Goal: Navigation & Orientation: Find specific page/section

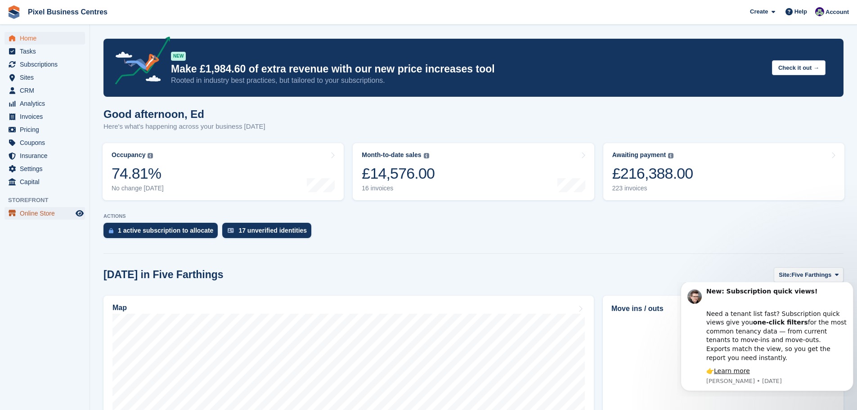
click at [38, 211] on span "Online Store" at bounding box center [47, 213] width 54 height 13
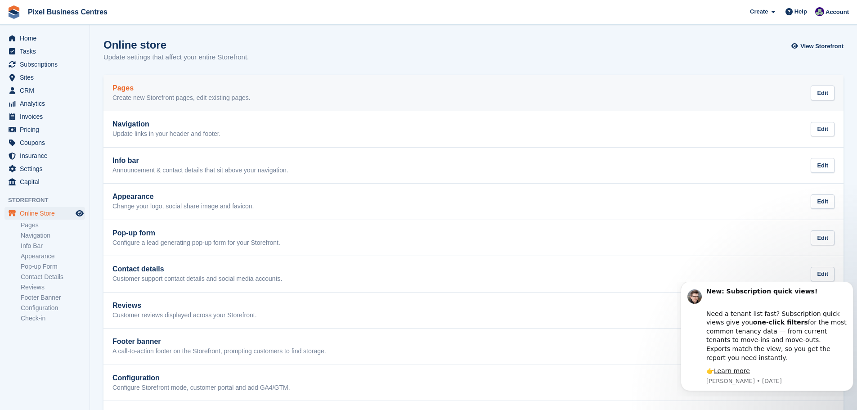
click at [173, 99] on p "Create new Storefront pages, edit existing pages." at bounding box center [181, 98] width 138 height 8
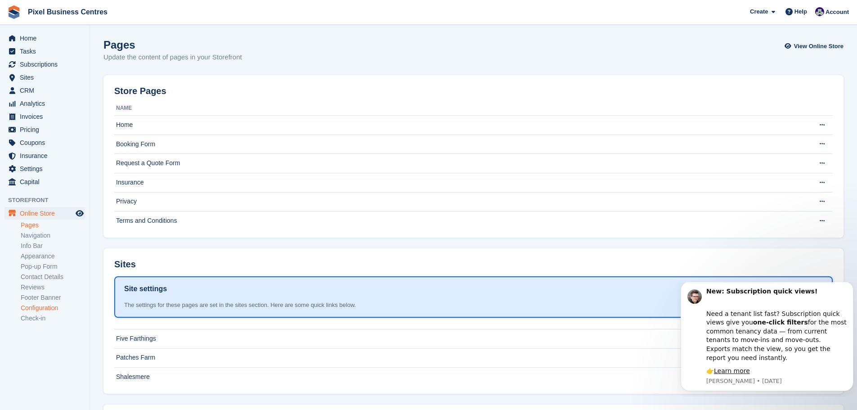
click at [41, 310] on link "Configuration" at bounding box center [53, 308] width 64 height 9
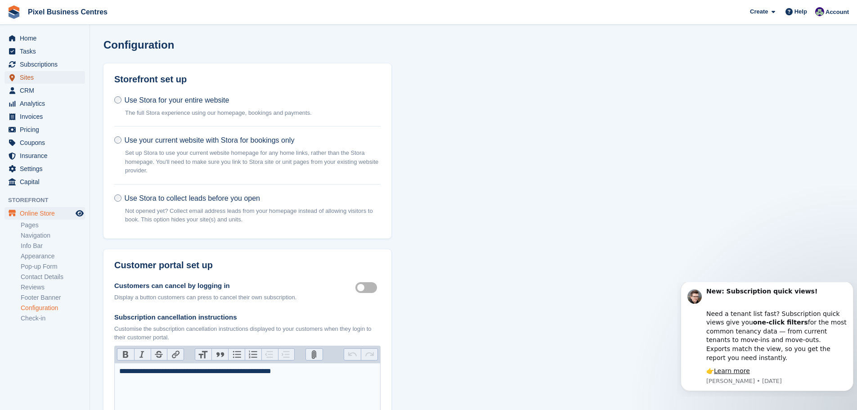
click at [30, 77] on span "Sites" at bounding box center [47, 77] width 54 height 13
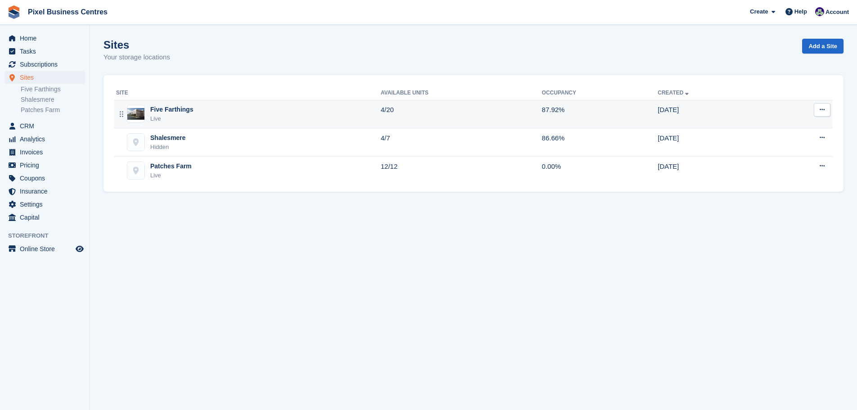
click at [284, 119] on div "Five Farthings Live" at bounding box center [248, 114] width 265 height 18
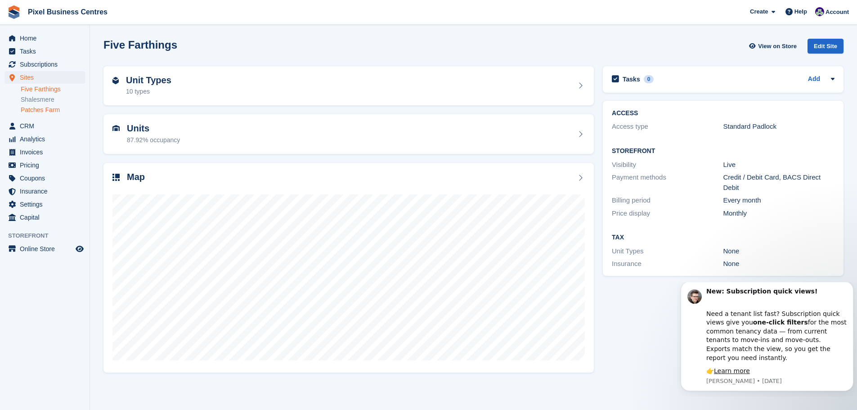
click at [45, 110] on link "Patches Farm" at bounding box center [53, 110] width 64 height 9
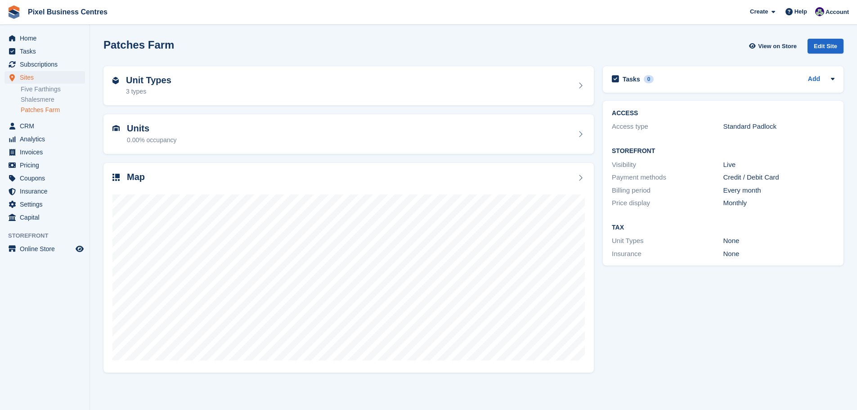
click at [43, 98] on link "Shalesmere" at bounding box center [53, 99] width 64 height 9
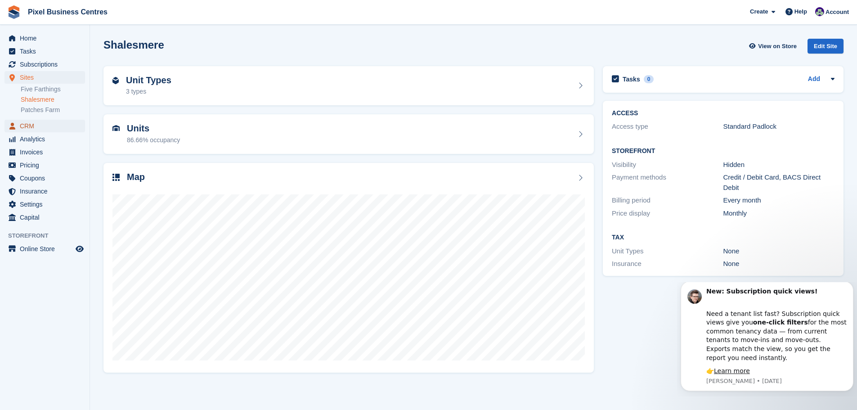
click at [36, 126] on span "CRM" at bounding box center [47, 126] width 54 height 13
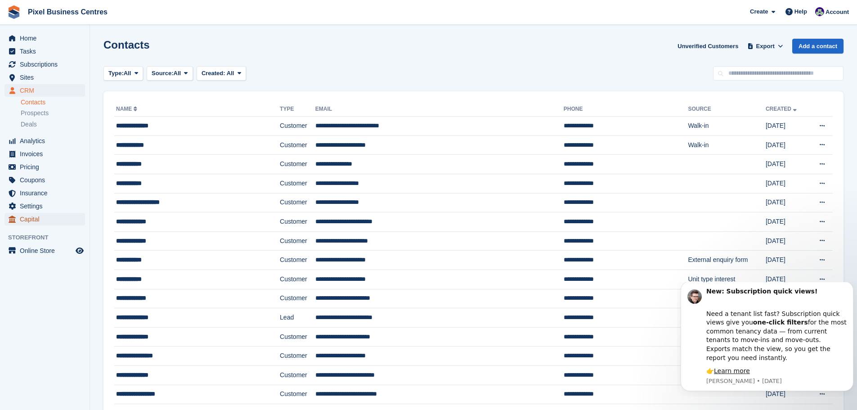
click at [33, 221] on span "Capital" at bounding box center [47, 219] width 54 height 13
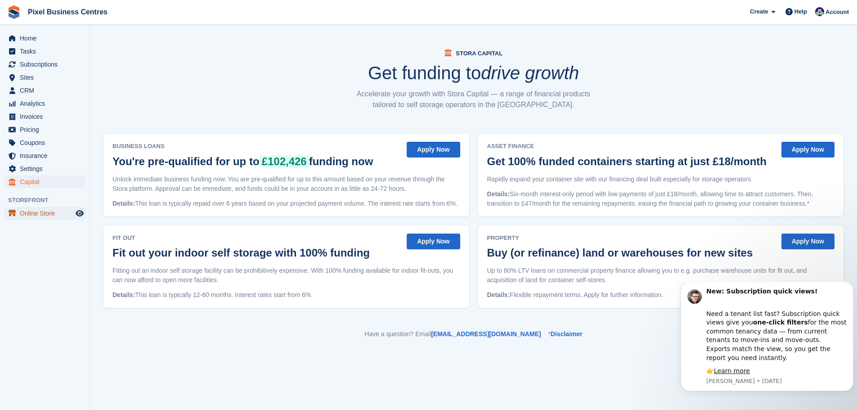
click at [30, 216] on span "Online Store" at bounding box center [47, 213] width 54 height 13
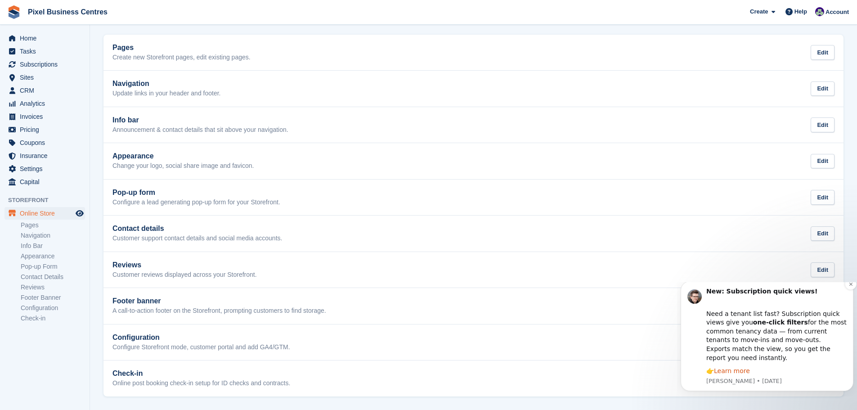
click at [739, 373] on link "Learn more" at bounding box center [732, 370] width 36 height 7
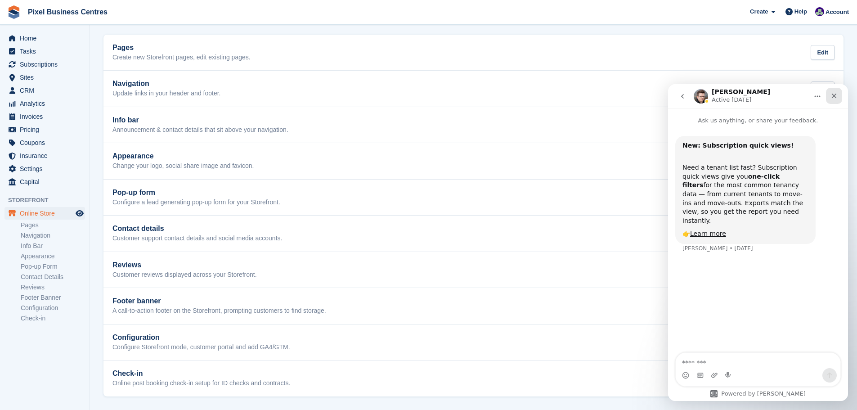
click at [833, 95] on icon "Close" at bounding box center [834, 96] width 5 height 5
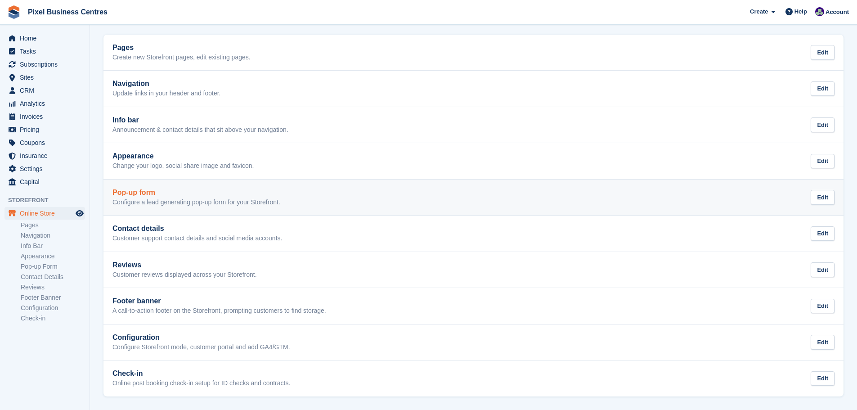
click at [180, 193] on h2 "Pop-up form" at bounding box center [196, 193] width 168 height 8
